Goal: Contribute content: Contribute content

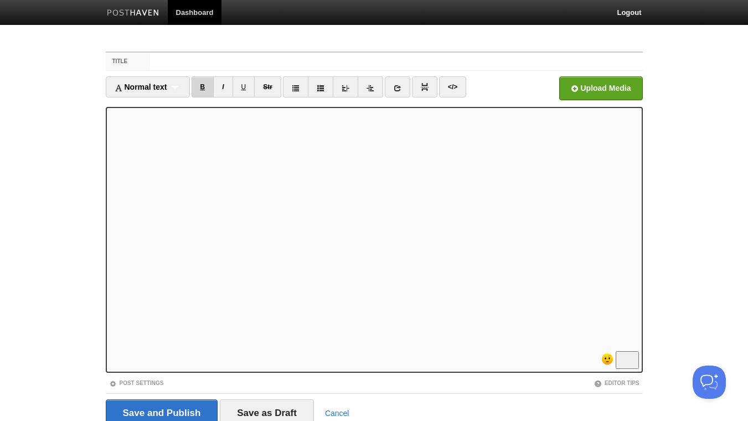
click at [205, 85] on link "B" at bounding box center [203, 86] width 23 height 21
click at [208, 90] on link "B" at bounding box center [203, 86] width 23 height 21
click at [225, 90] on link "I" at bounding box center [222, 86] width 19 height 21
click at [200, 93] on link "B" at bounding box center [203, 86] width 23 height 21
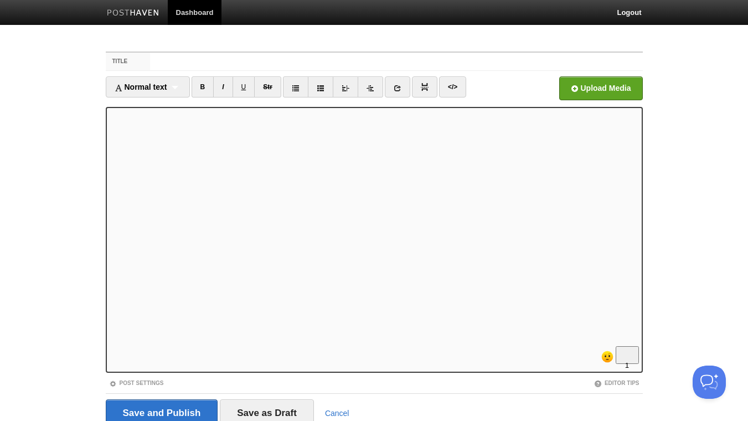
scroll to position [92, 0]
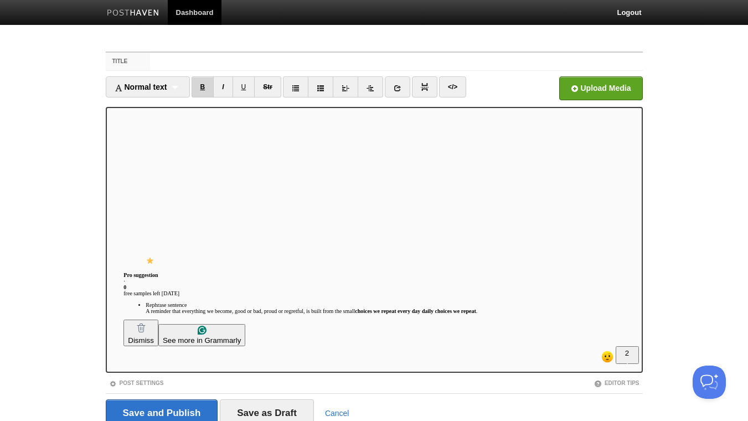
click at [206, 92] on link "B" at bounding box center [203, 86] width 23 height 21
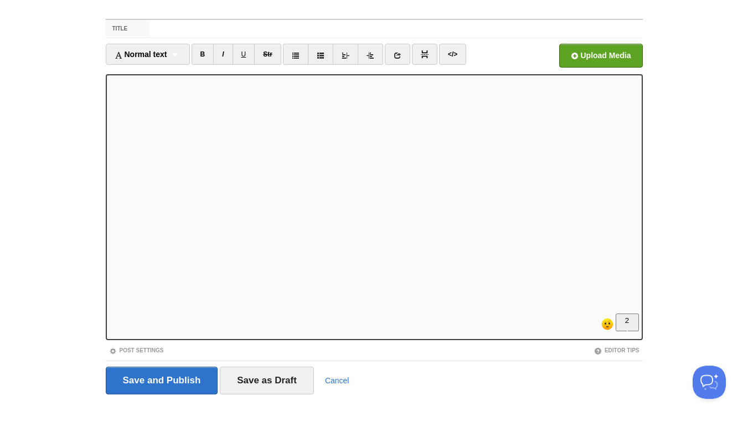
scroll to position [45, 0]
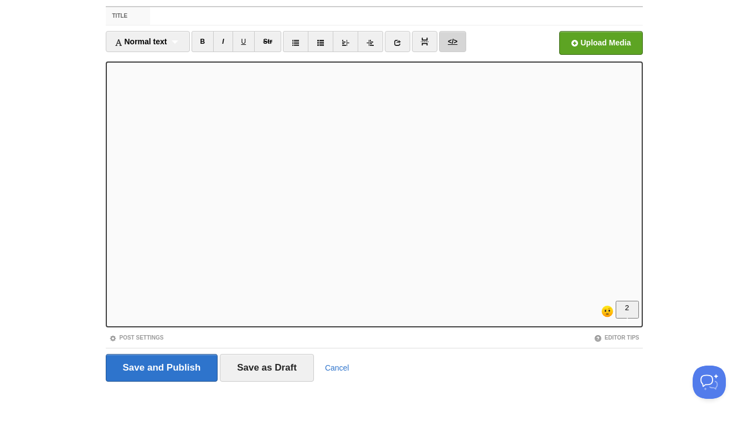
click at [464, 41] on link "</>" at bounding box center [452, 41] width 27 height 21
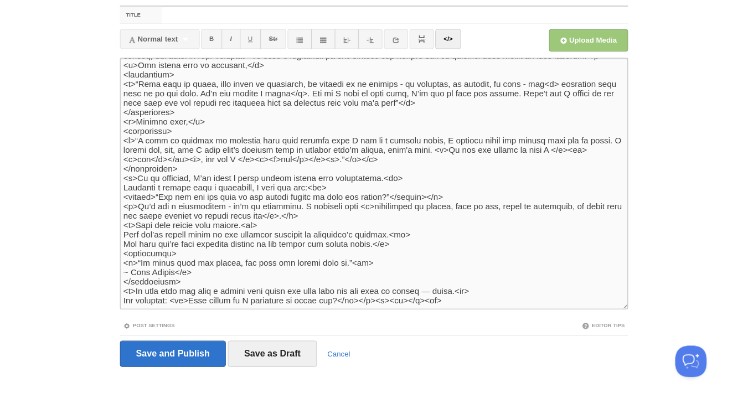
scroll to position [33, 0]
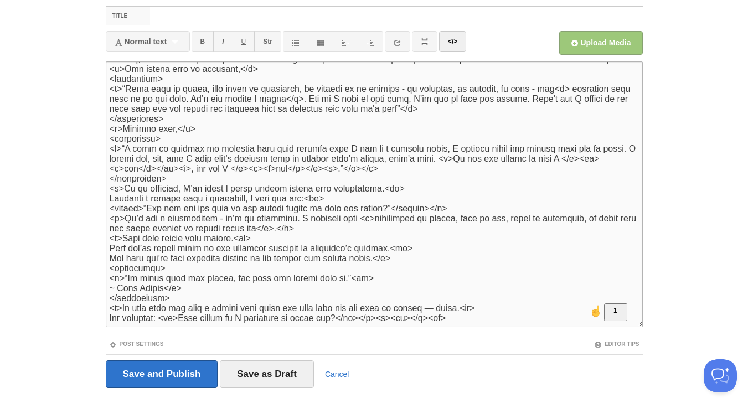
drag, startPoint x: 247, startPoint y: 237, endPoint x: 239, endPoint y: 239, distance: 7.8
click at [239, 239] on textarea "To enrich screen reader interactions, please activate Accessibility in Grammarl…" at bounding box center [374, 194] width 537 height 266
drag, startPoint x: 410, startPoint y: 256, endPoint x: 389, endPoint y: 260, distance: 21.3
click at [389, 260] on textarea "To enrich screen reader interactions, please activate Accessibility in Grammarl…" at bounding box center [374, 194] width 537 height 266
click at [420, 257] on textarea "To enrich screen reader interactions, please activate Accessibility in Grammarl…" at bounding box center [374, 194] width 537 height 266
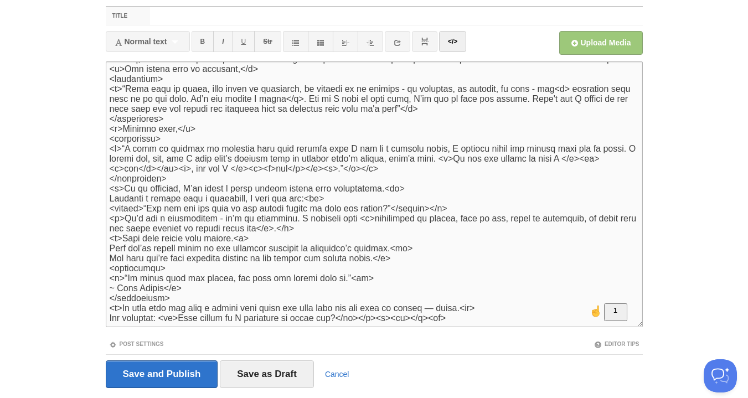
click at [414, 260] on textarea "To enrich screen reader interactions, please activate Accessibility in Grammarl…" at bounding box center [374, 194] width 537 height 266
paste textarea "</p>"
click at [453, 50] on link "</>" at bounding box center [452, 41] width 27 height 21
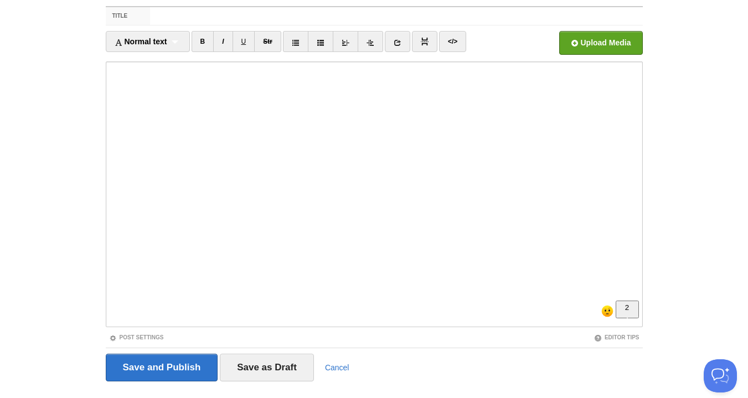
scroll to position [41, 0]
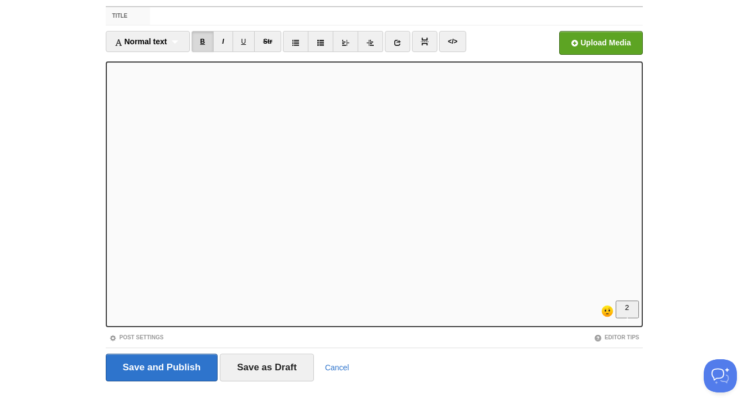
click at [208, 43] on link "B" at bounding box center [203, 41] width 23 height 21
click at [208, 39] on link "B" at bounding box center [203, 41] width 23 height 21
click at [226, 43] on link "I" at bounding box center [222, 41] width 19 height 21
click at [459, 45] on link "</>" at bounding box center [452, 41] width 27 height 21
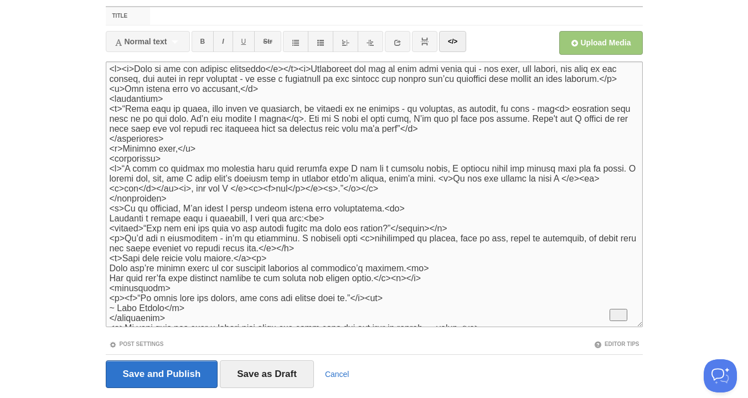
scroll to position [0, 0]
drag, startPoint x: 166, startPoint y: 165, endPoint x: 96, endPoint y: 165, distance: 69.2
click at [106, 165] on textarea "To enrich screen reader interactions, please activate Accessibility in Grammarl…" at bounding box center [374, 194] width 537 height 266
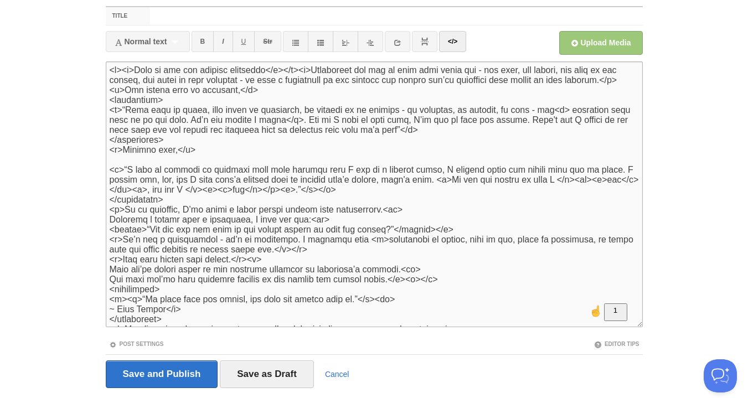
drag, startPoint x: 179, startPoint y: 206, endPoint x: 102, endPoint y: 206, distance: 77.5
click at [106, 206] on textarea "To enrich screen reader interactions, please activate Accessibility in Grammarl…" at bounding box center [374, 194] width 537 height 266
click at [116, 163] on textarea "To enrich screen reader interactions, please activate Accessibility in Grammarl…" at bounding box center [374, 194] width 537 height 266
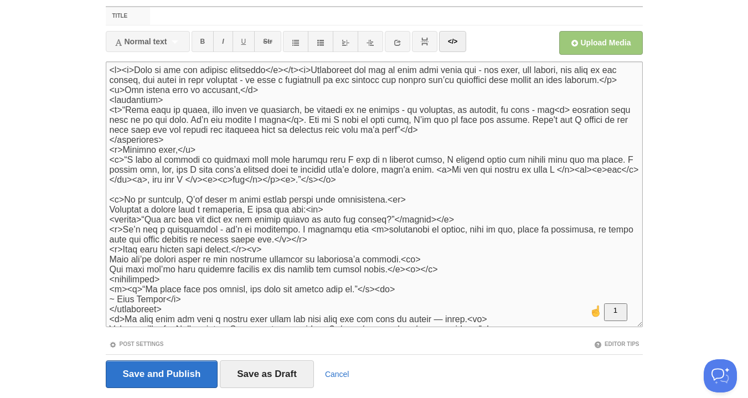
drag, startPoint x: 169, startPoint y: 100, endPoint x: 101, endPoint y: 106, distance: 68.9
click at [106, 106] on textarea "To enrich screen reader interactions, please activate Accessibility in Grammarl…" at bounding box center [374, 194] width 537 height 266
drag, startPoint x: 173, startPoint y: 141, endPoint x: 95, endPoint y: 144, distance: 78.1
click at [106, 144] on textarea "To enrich screen reader interactions, please activate Accessibility in Grammarl…" at bounding box center [374, 194] width 537 height 266
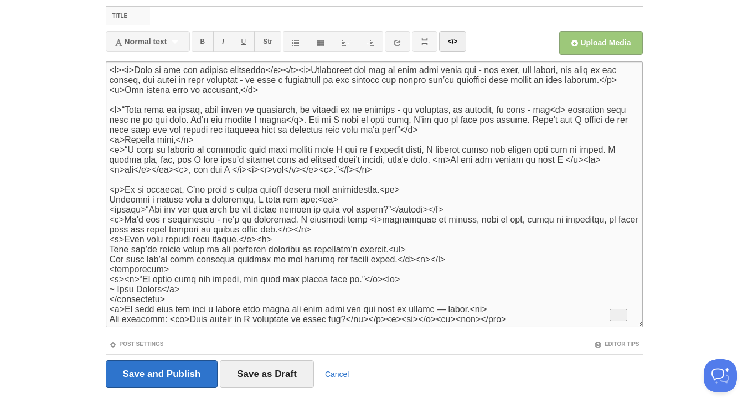
click at [113, 102] on textarea "To enrich screen reader interactions, please activate Accessibility in Grammarl…" at bounding box center [374, 194] width 537 height 266
type textarea "<l><i>Dolo si ame con adipisc elitseddo</e></t><i>Utlaboreet dol mag al enim ad…"
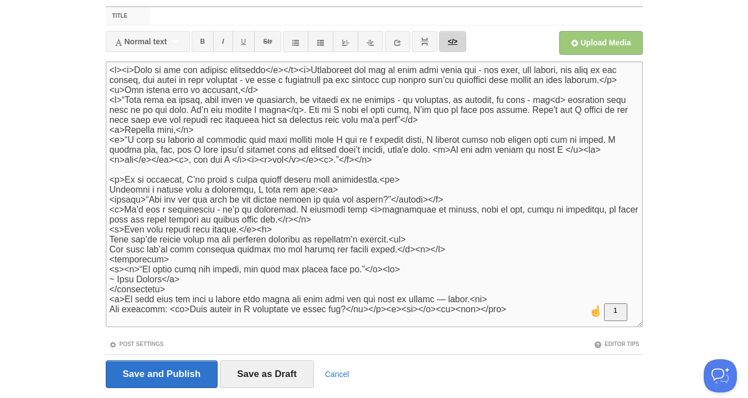
click at [455, 44] on link "</>" at bounding box center [452, 41] width 27 height 21
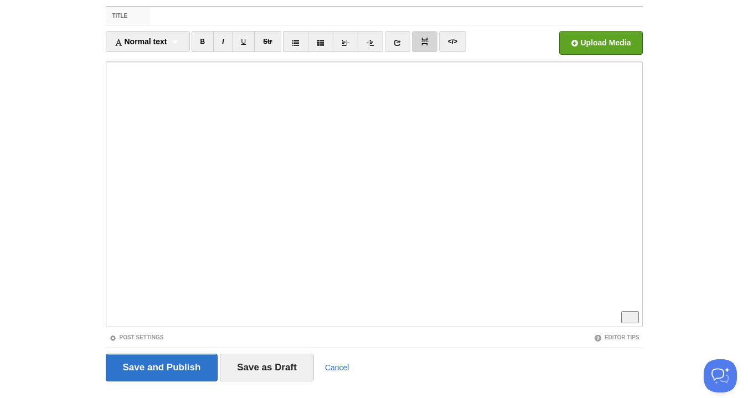
scroll to position [90, 0]
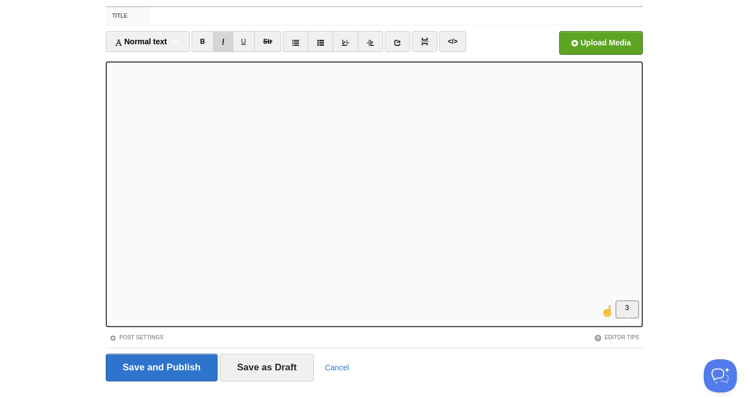
click at [224, 38] on link "I" at bounding box center [222, 41] width 19 height 21
click at [230, 43] on link "I" at bounding box center [222, 41] width 19 height 21
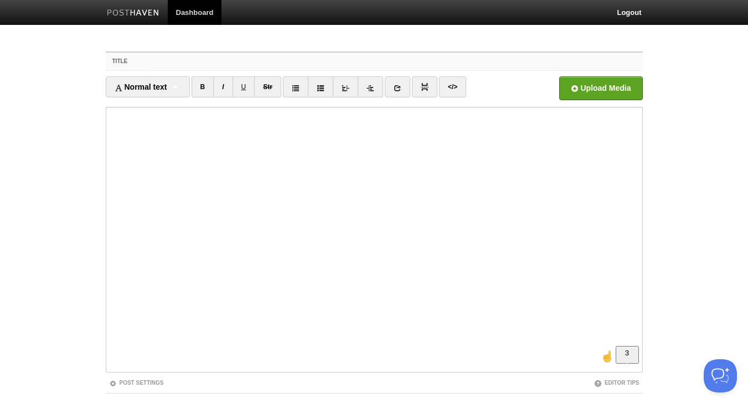
click at [177, 58] on input "Title" at bounding box center [396, 62] width 492 height 18
click at [318, 61] on input "The reason you lose momentum. You are compo" at bounding box center [396, 62] width 492 height 18
click at [365, 60] on input "The reason you lose momentum. You are a compo" at bounding box center [396, 62] width 492 height 18
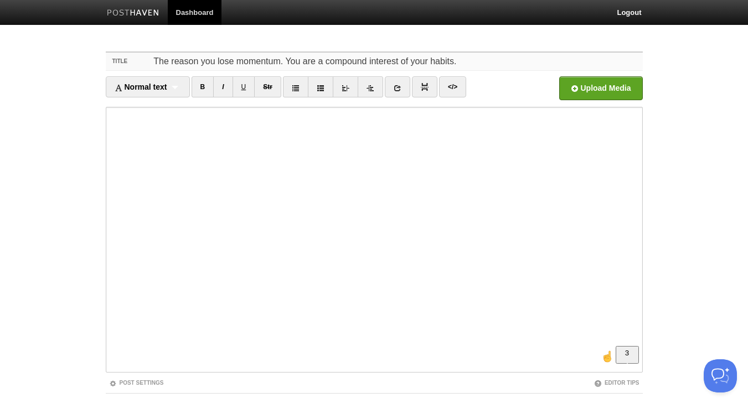
type input "The reason you lose momentum. You are a compound interest of your habits."
click at [597, 86] on input "LinkedIn" at bounding box center [266, 91] width 838 height 56
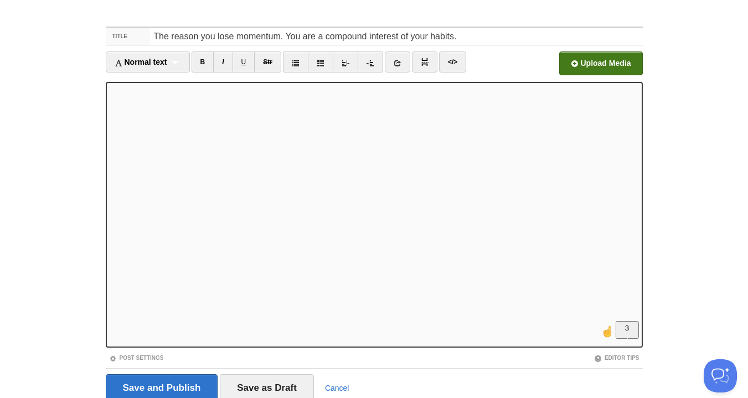
scroll to position [68, 0]
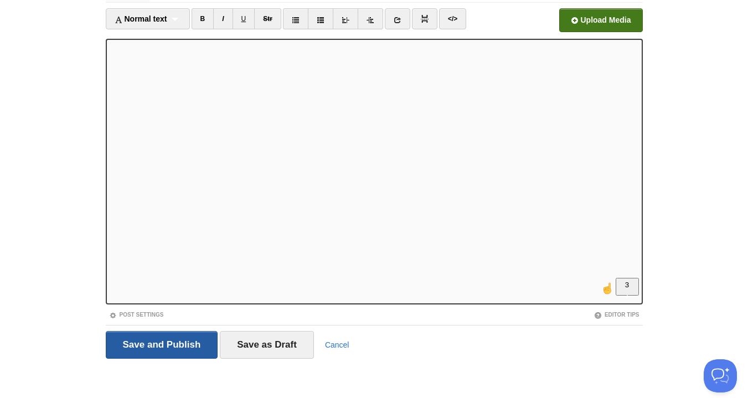
click at [158, 348] on input "Save and Publish" at bounding box center [162, 345] width 112 height 28
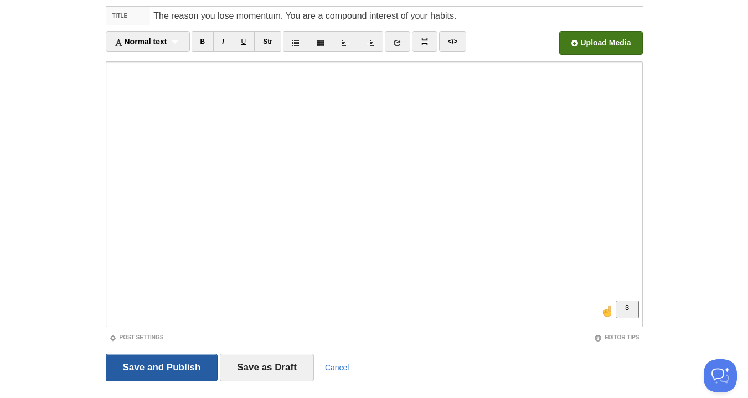
scroll to position [42, 0]
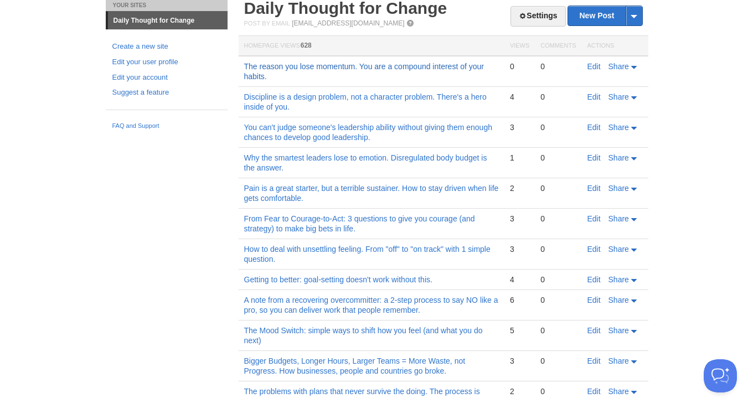
click at [295, 68] on link "The reason you lose momentum. You are a compound interest of your habits." at bounding box center [364, 71] width 240 height 19
